Goal: Check status: Check status

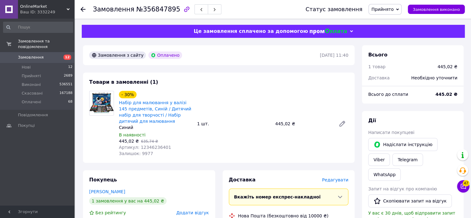
click at [83, 9] on use at bounding box center [82, 9] width 5 height 5
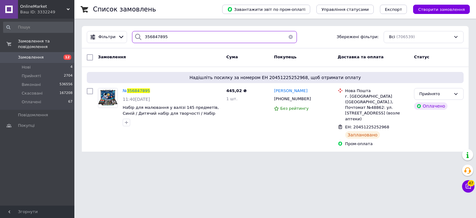
drag, startPoint x: 168, startPoint y: 38, endPoint x: 138, endPoint y: 37, distance: 30.0
click at [138, 37] on div "356847895" at bounding box center [214, 37] width 165 height 12
paste input "356899073"
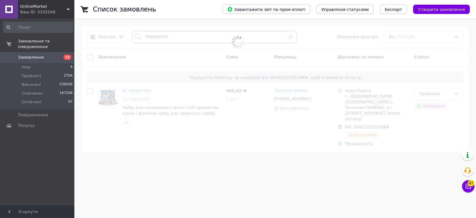
type input "356899073"
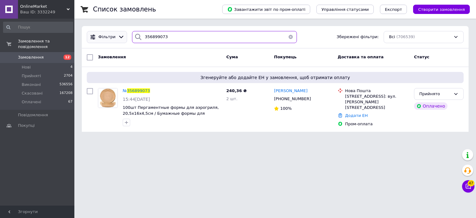
drag, startPoint x: 165, startPoint y: 38, endPoint x: 123, endPoint y: 37, distance: 42.7
click at [123, 37] on div "Фільтри 356899073 Збережені фільтри: Всі (706539)" at bounding box center [274, 37] width 381 height 12
paste input "356899091"
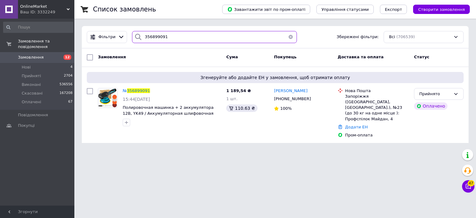
type input "356899091"
